Goal: Task Accomplishment & Management: Manage account settings

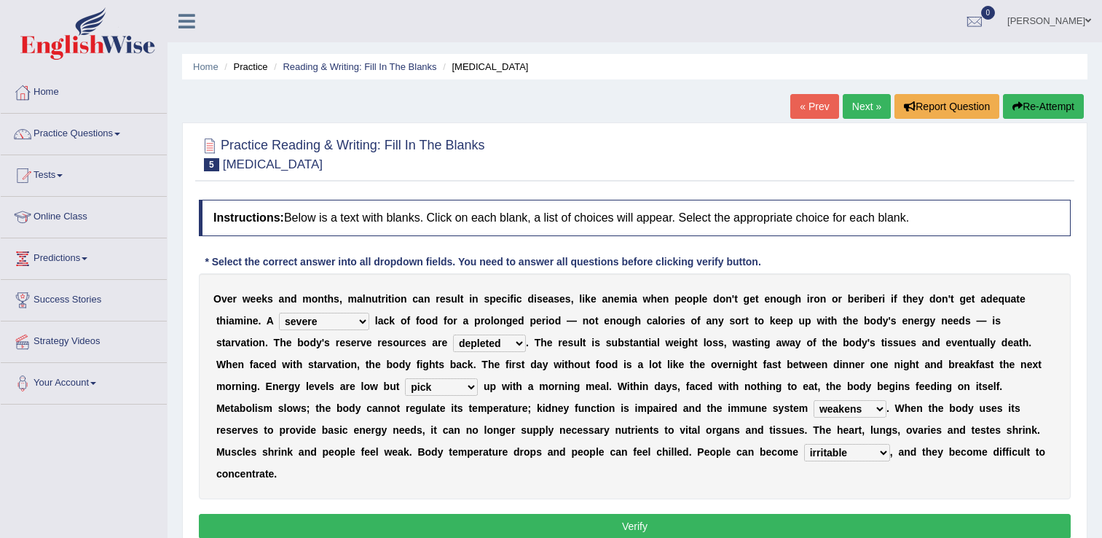
select select "severe"
select select "depleted"
select select "pick"
select select "weakens"
select select "irritable"
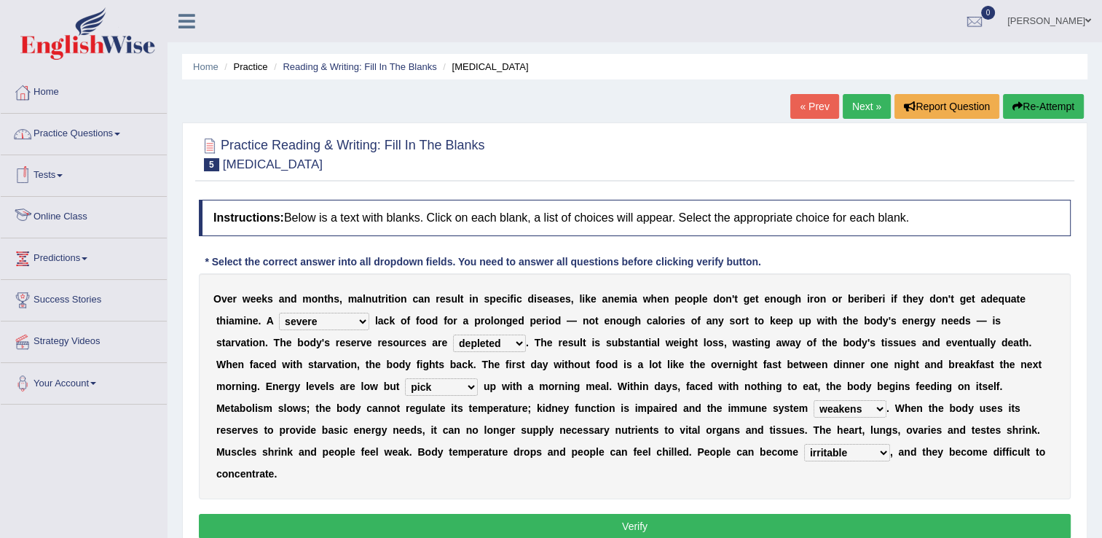
click at [54, 211] on link "Online Class" at bounding box center [84, 215] width 166 height 36
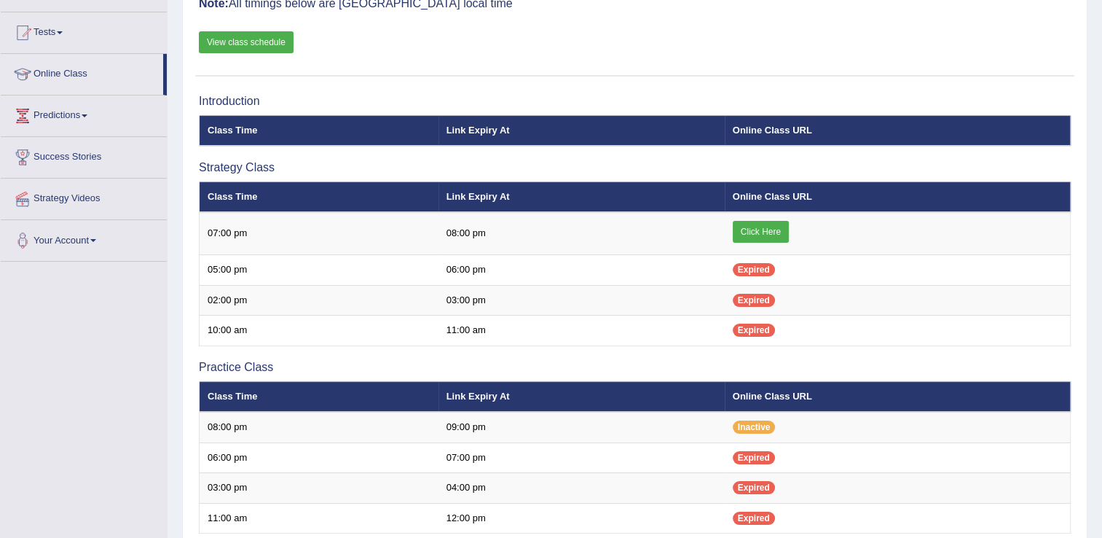
scroll to position [155, 0]
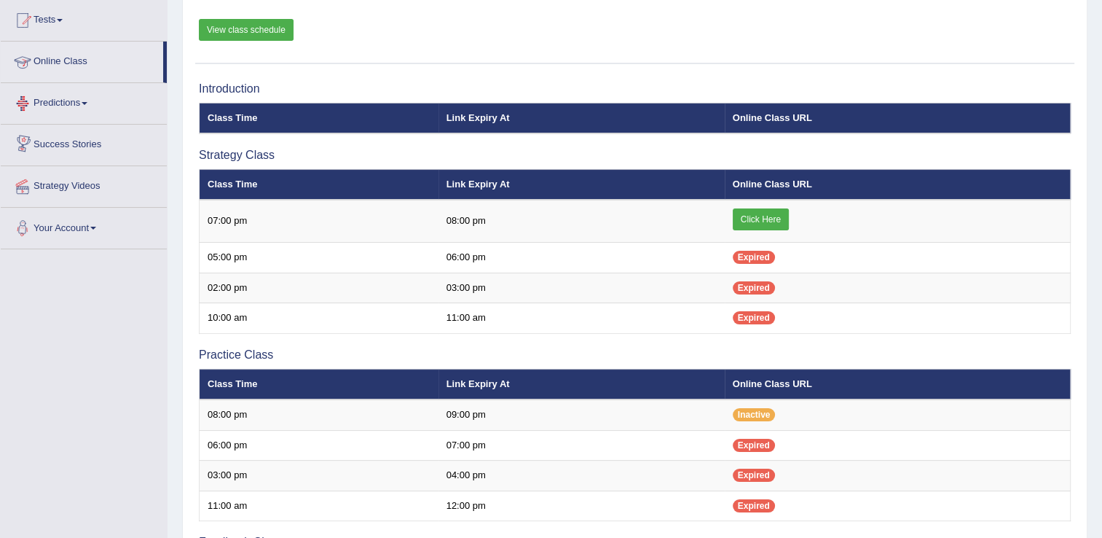
click at [63, 64] on link "Online Class" at bounding box center [82, 60] width 162 height 36
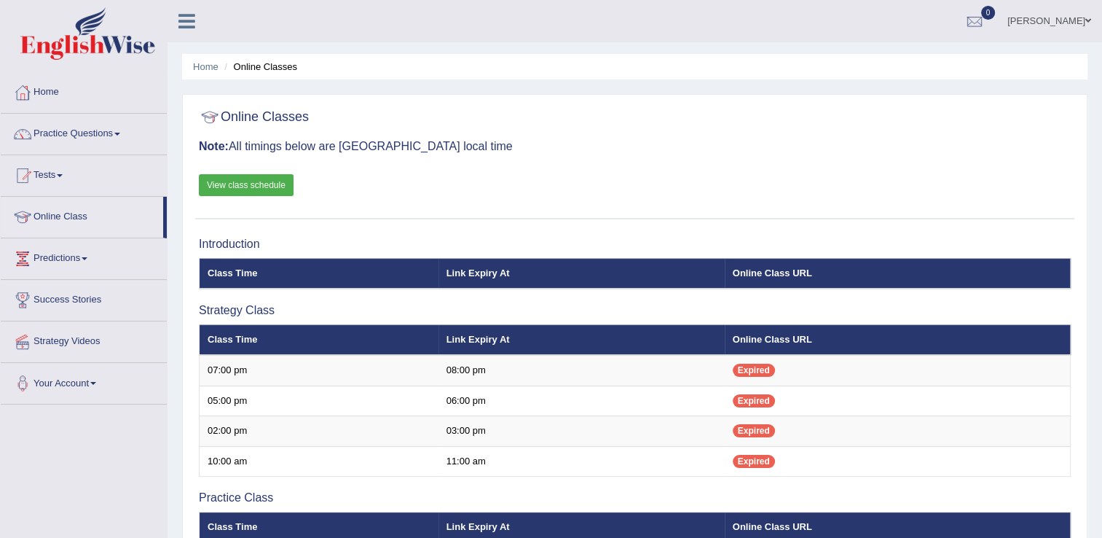
click at [276, 188] on link "View class schedule" at bounding box center [246, 185] width 95 height 22
click at [1050, 16] on link "[PERSON_NAME]" at bounding box center [1050, 19] width 106 height 38
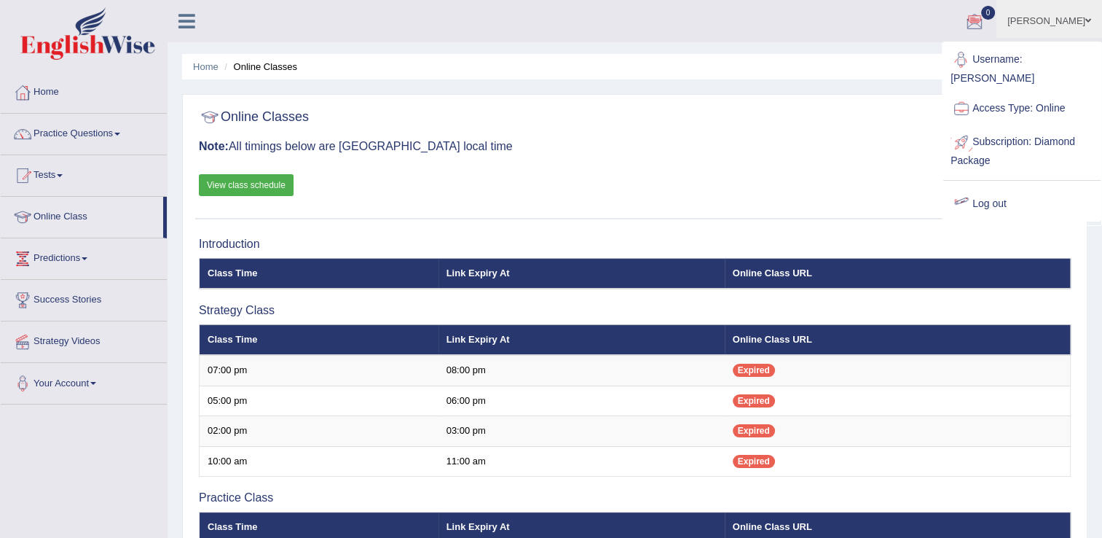
click at [992, 189] on link "Log out" at bounding box center [1021, 204] width 157 height 34
